Goal: Task Accomplishment & Management: Use online tool/utility

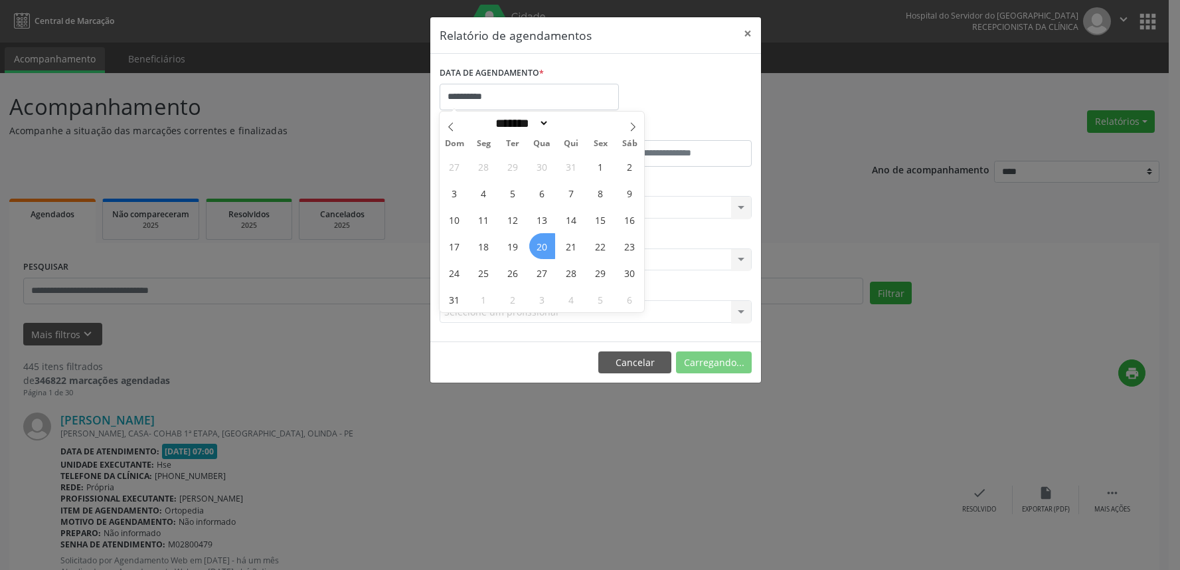
select select "*"
click at [543, 251] on span "20" at bounding box center [542, 246] width 26 height 26
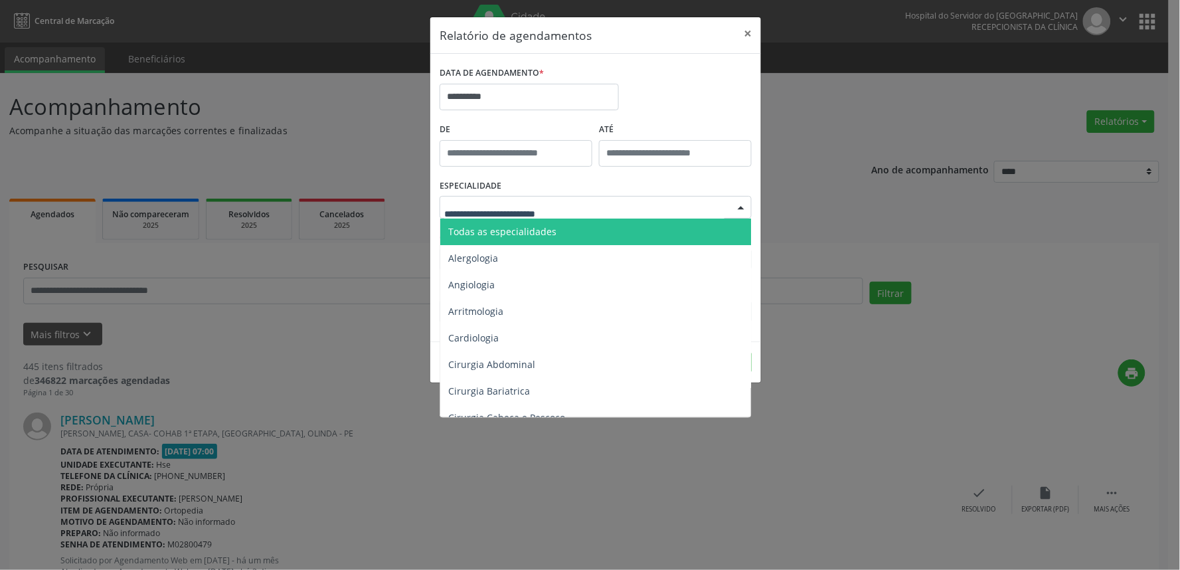
click at [533, 226] on span "Todas as especialidades" at bounding box center [502, 231] width 108 height 13
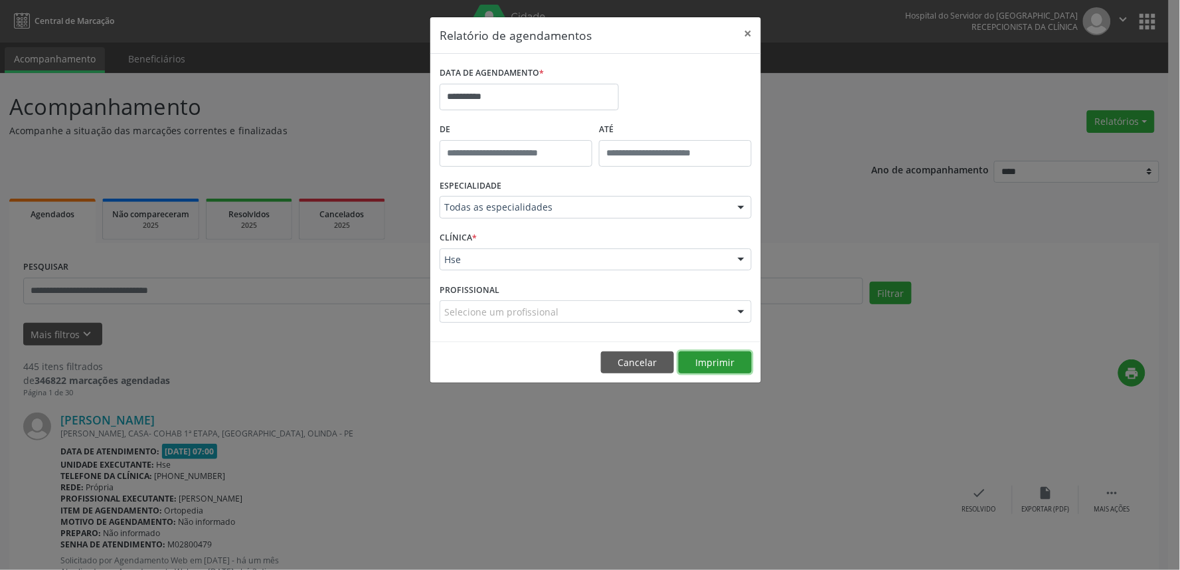
click at [711, 362] on button "Imprimir" at bounding box center [715, 362] width 73 height 23
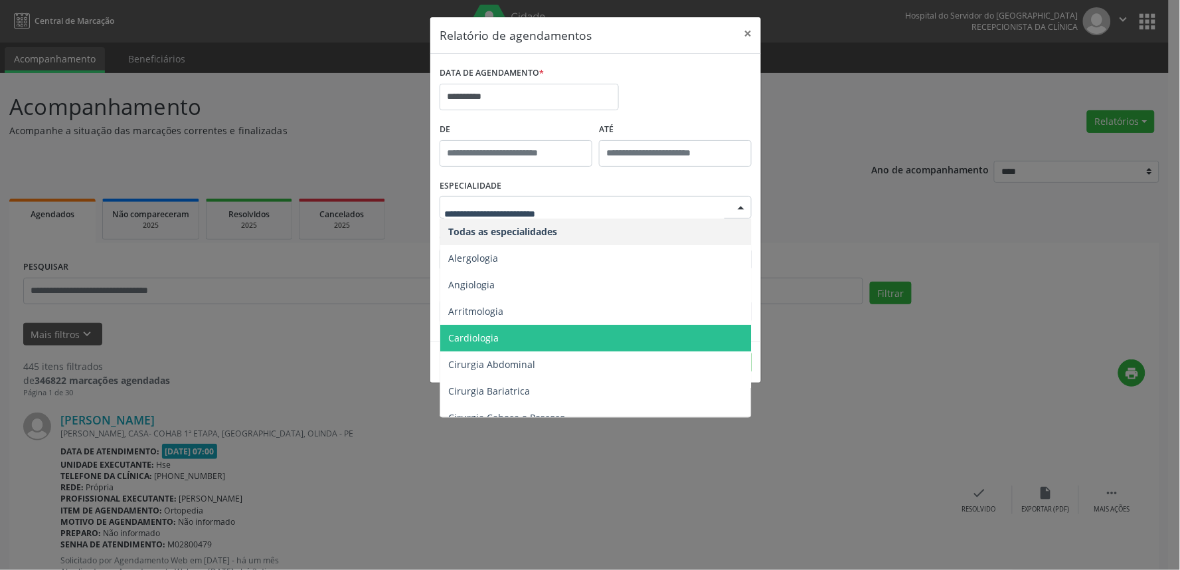
click at [487, 334] on span "Cardiologia" at bounding box center [473, 337] width 50 height 13
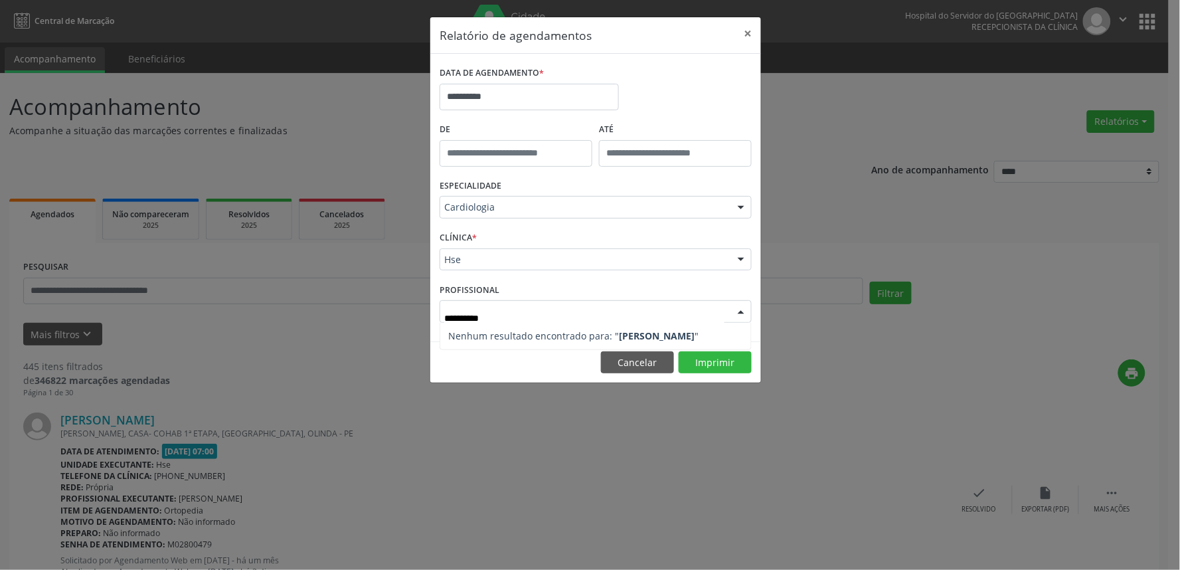
type input "**********"
click at [716, 367] on button "Imprimir" at bounding box center [715, 362] width 73 height 23
click at [747, 29] on button "×" at bounding box center [748, 33] width 27 height 33
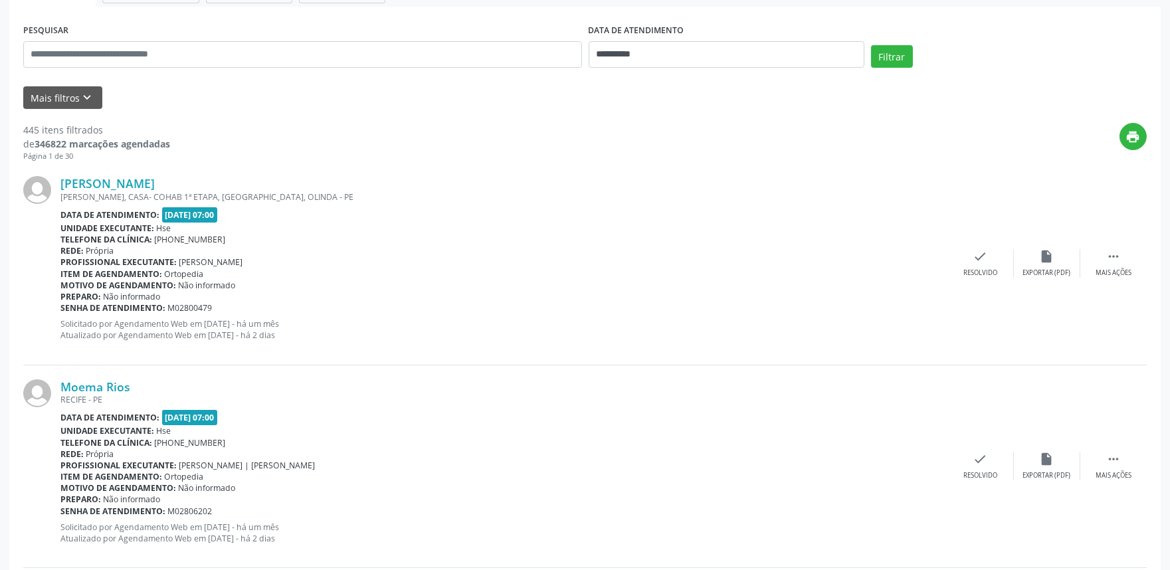
scroll to position [147, 0]
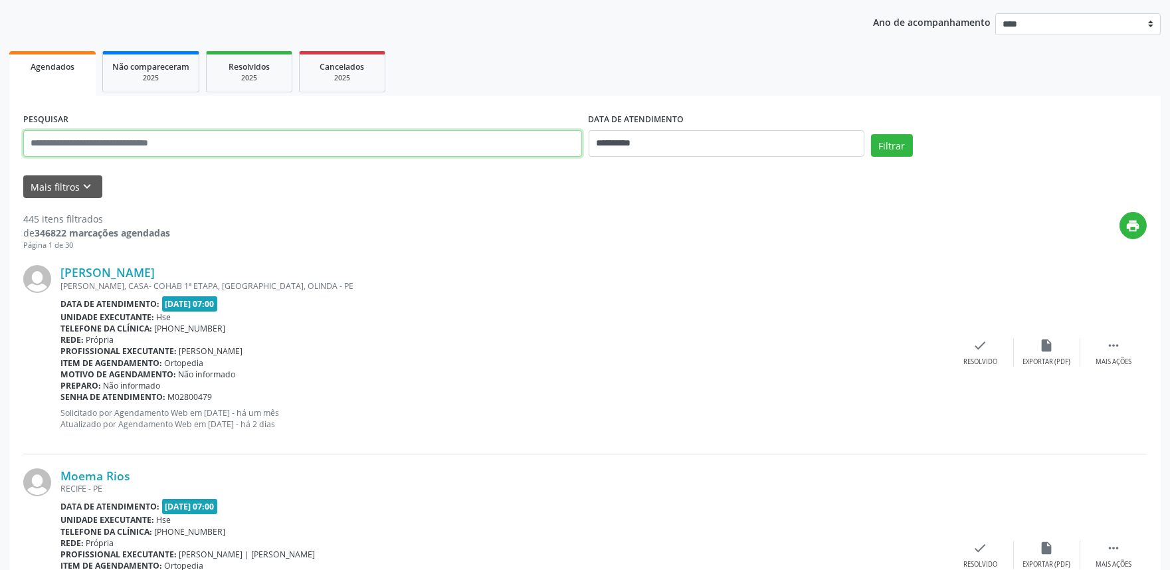
click at [203, 147] on input "text" at bounding box center [302, 143] width 559 height 27
type input "**********"
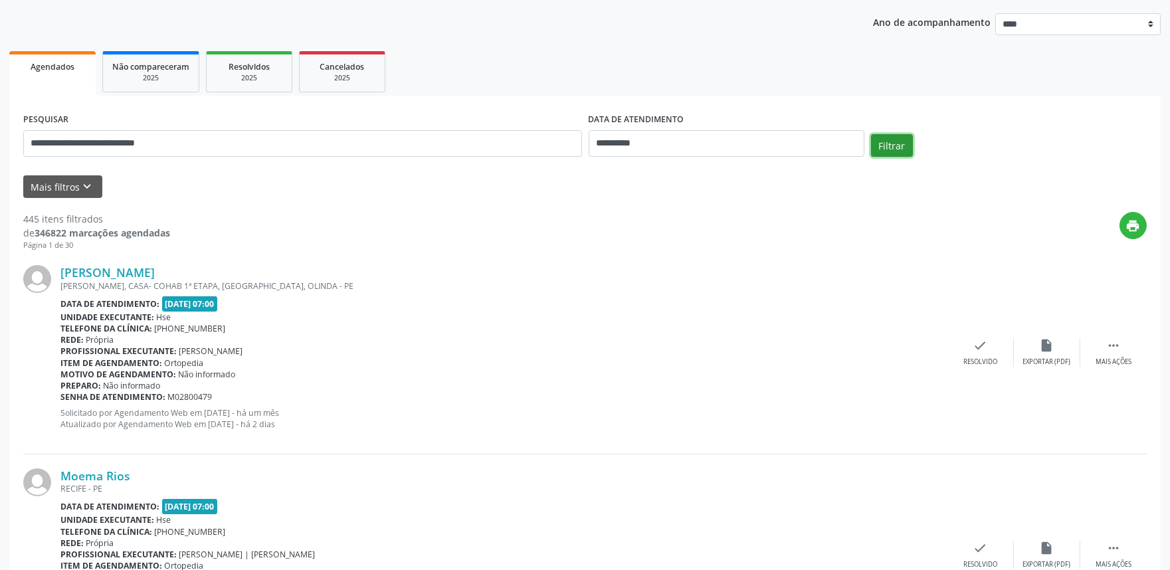
click at [891, 143] on button "Filtrar" at bounding box center [892, 145] width 42 height 23
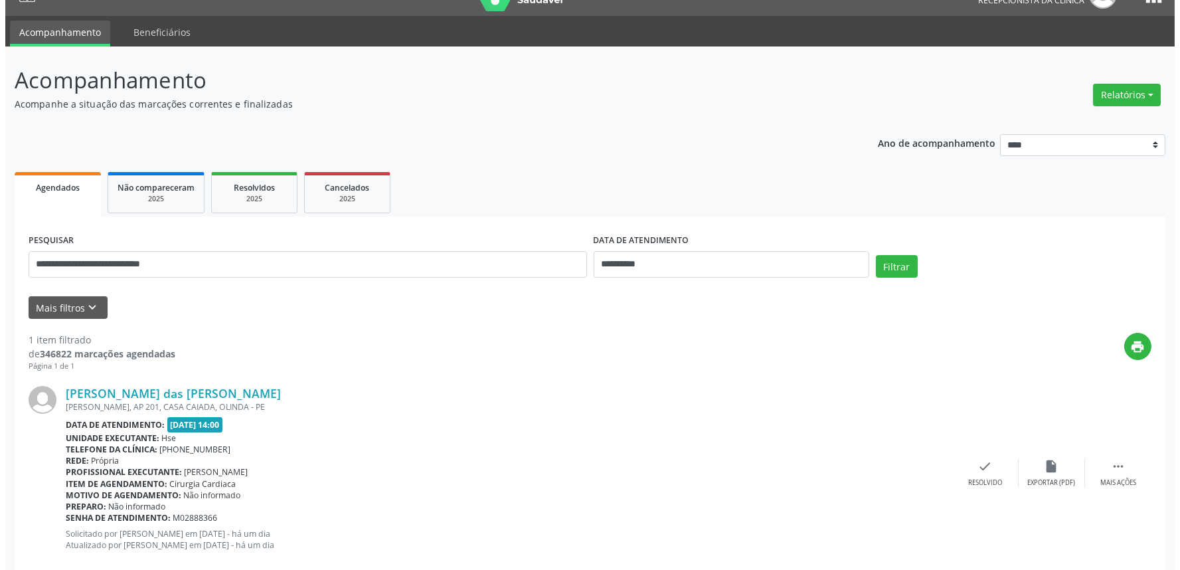
scroll to position [53, 0]
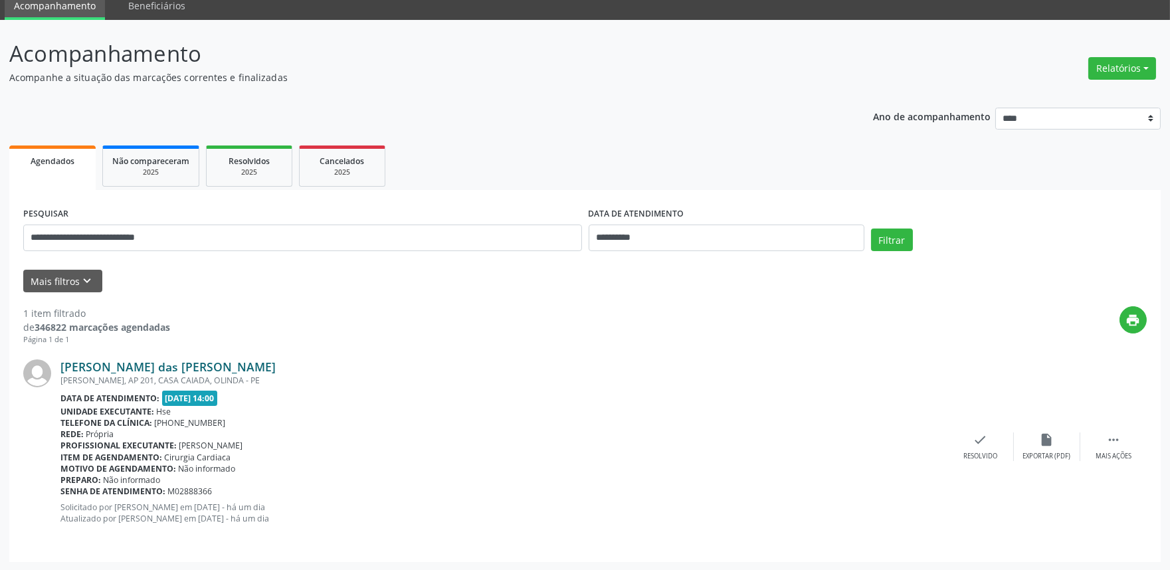
click at [133, 373] on link "[PERSON_NAME] das [PERSON_NAME]" at bounding box center [167, 366] width 215 height 15
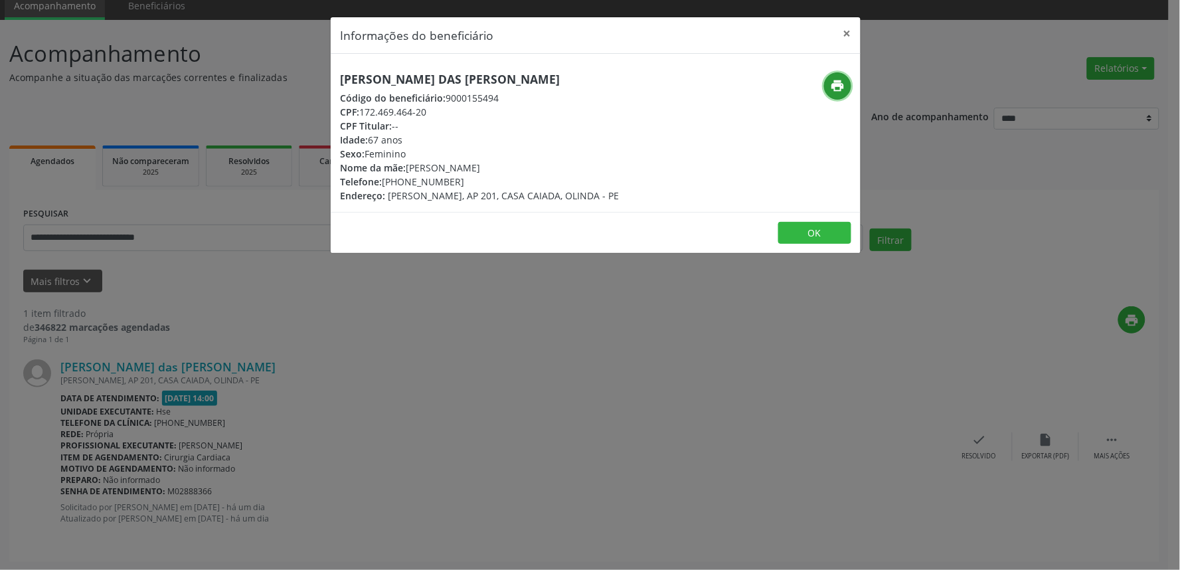
click at [838, 84] on icon "print" at bounding box center [838, 85] width 15 height 15
